Goal: Transaction & Acquisition: Purchase product/service

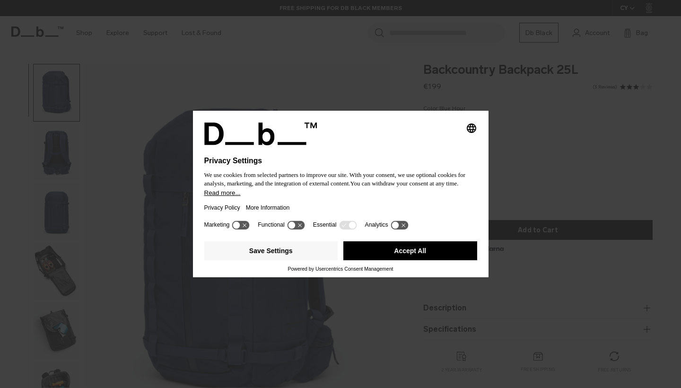
click at [457, 249] on button "Accept All" at bounding box center [411, 250] width 134 height 19
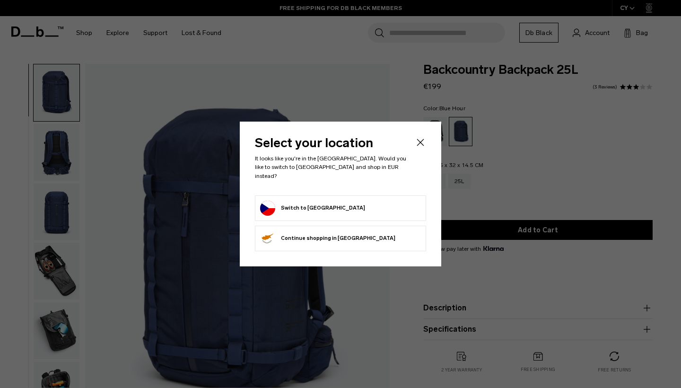
click at [418, 146] on icon "Close" at bounding box center [420, 142] width 11 height 11
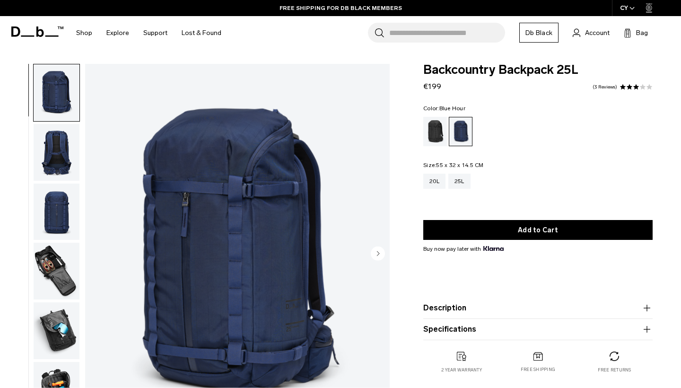
click at [52, 274] on img "button" at bounding box center [57, 271] width 46 height 57
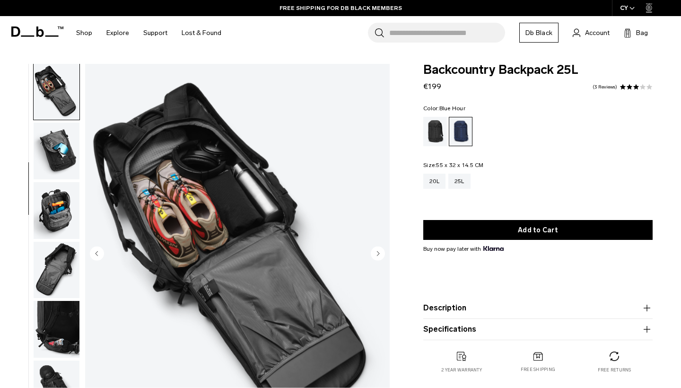
click at [52, 274] on img "button" at bounding box center [57, 270] width 46 height 57
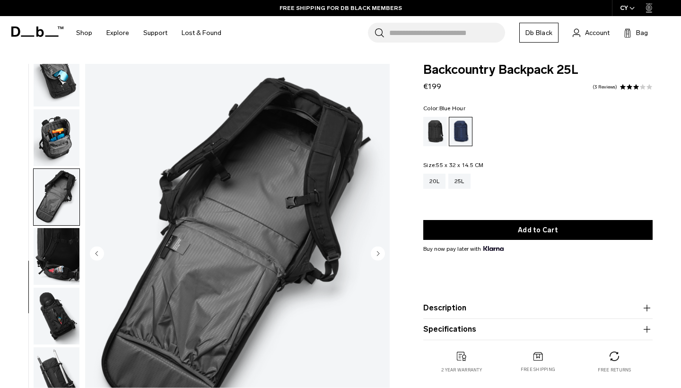
scroll to position [277, 0]
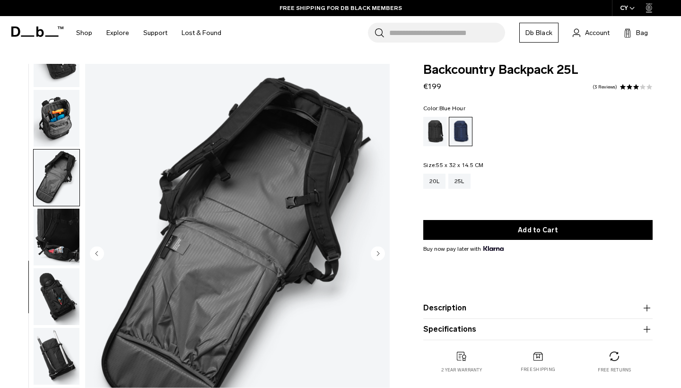
click at [52, 274] on img "button" at bounding box center [57, 296] width 46 height 57
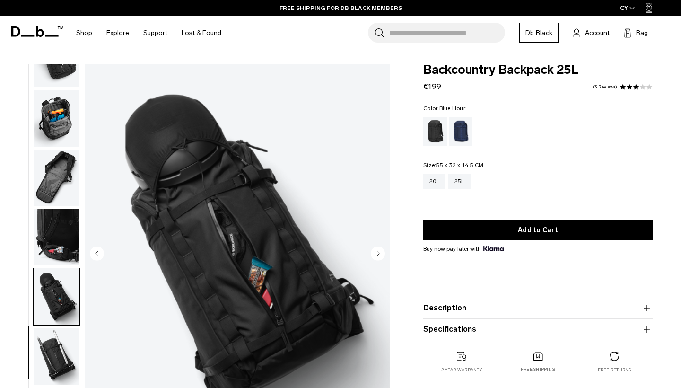
click at [60, 337] on img "button" at bounding box center [57, 356] width 46 height 57
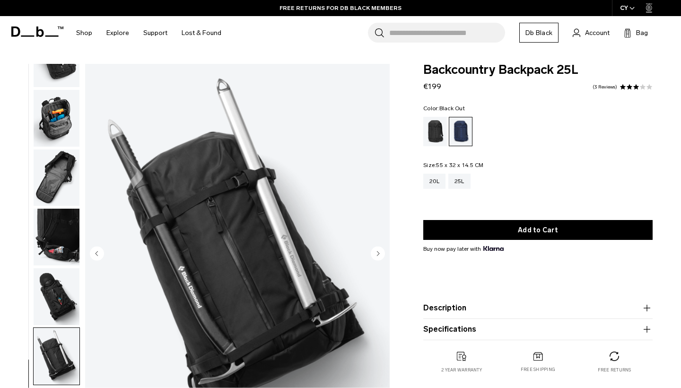
click at [434, 135] on div "Black Out" at bounding box center [436, 131] width 24 height 29
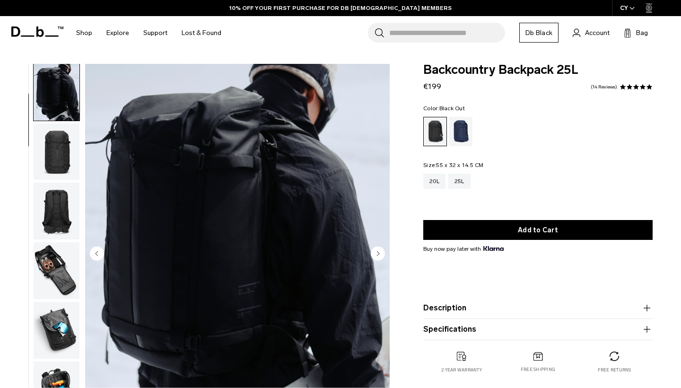
click at [60, 184] on img "button" at bounding box center [57, 211] width 46 height 57
click at [60, 302] on img "button" at bounding box center [57, 330] width 46 height 57
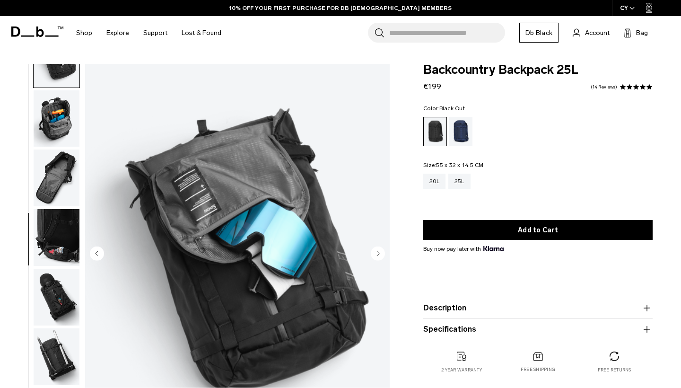
click at [55, 179] on img "button" at bounding box center [57, 178] width 46 height 57
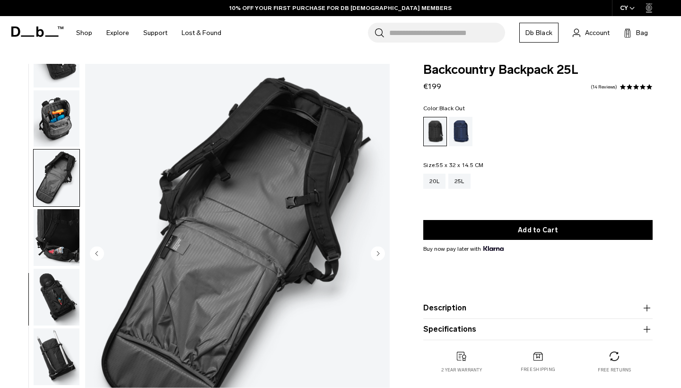
scroll to position [336, 0]
click at [55, 239] on img "button" at bounding box center [57, 237] width 46 height 57
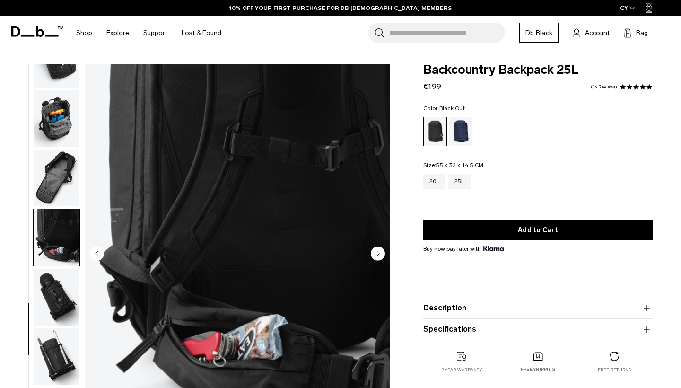
click at [57, 282] on img "button" at bounding box center [57, 297] width 46 height 57
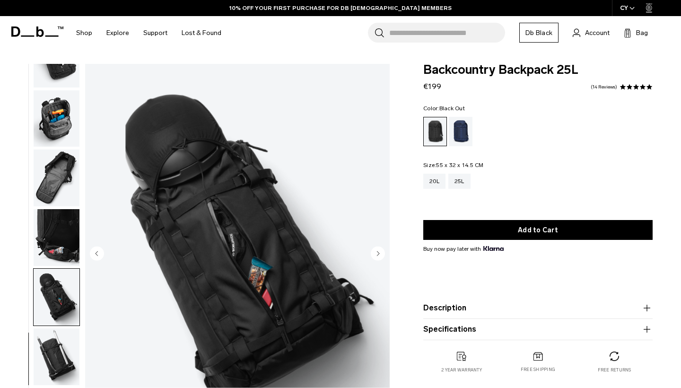
click at [53, 335] on img "button" at bounding box center [57, 356] width 46 height 57
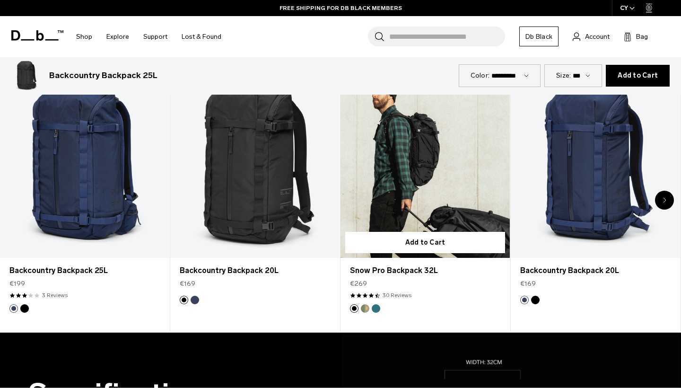
scroll to position [454, 0]
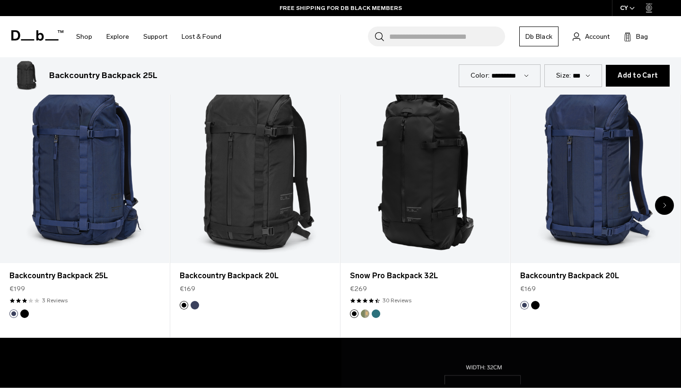
click at [668, 205] on div "Next slide" at bounding box center [664, 205] width 19 height 19
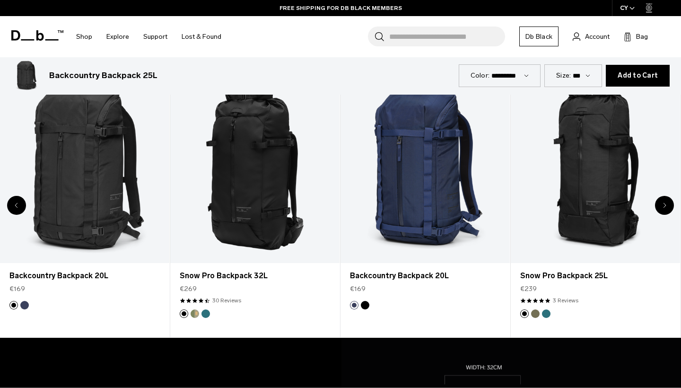
click at [668, 205] on div "Next slide" at bounding box center [664, 205] width 19 height 19
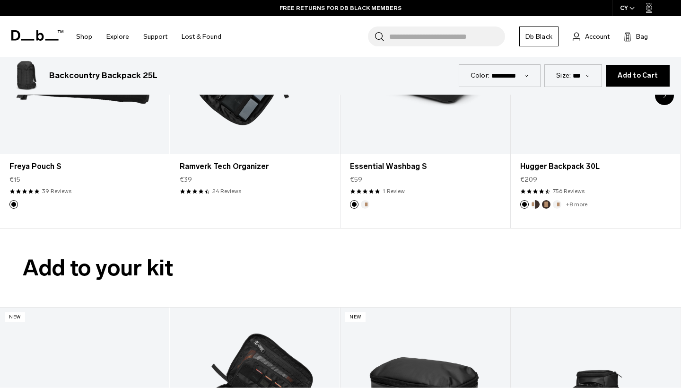
scroll to position [1867, 0]
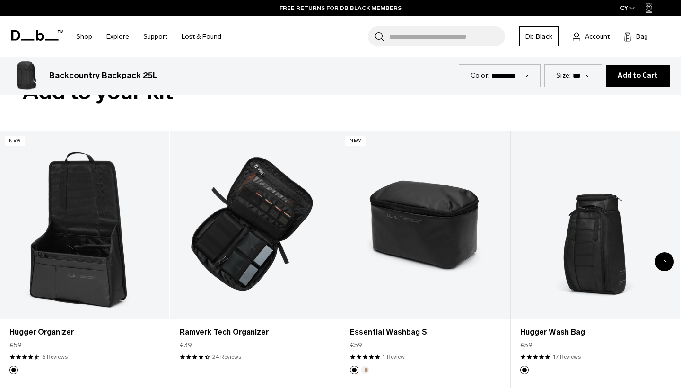
click at [666, 261] on icon "Next slide" at bounding box center [664, 262] width 3 height 6
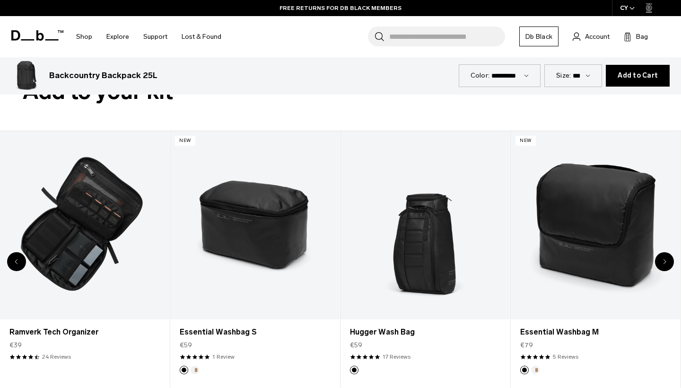
click at [666, 261] on icon "Next slide" at bounding box center [664, 262] width 3 height 6
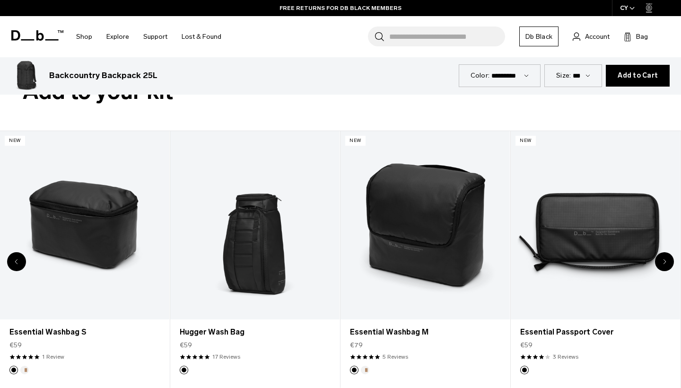
click at [666, 261] on icon "Next slide" at bounding box center [664, 262] width 3 height 6
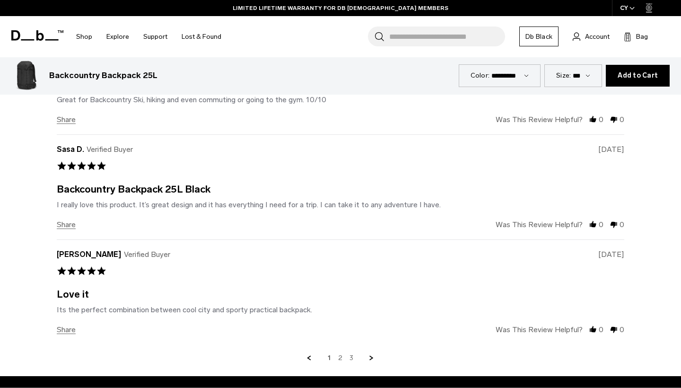
scroll to position [2658, 0]
